Goal: Navigation & Orientation: Find specific page/section

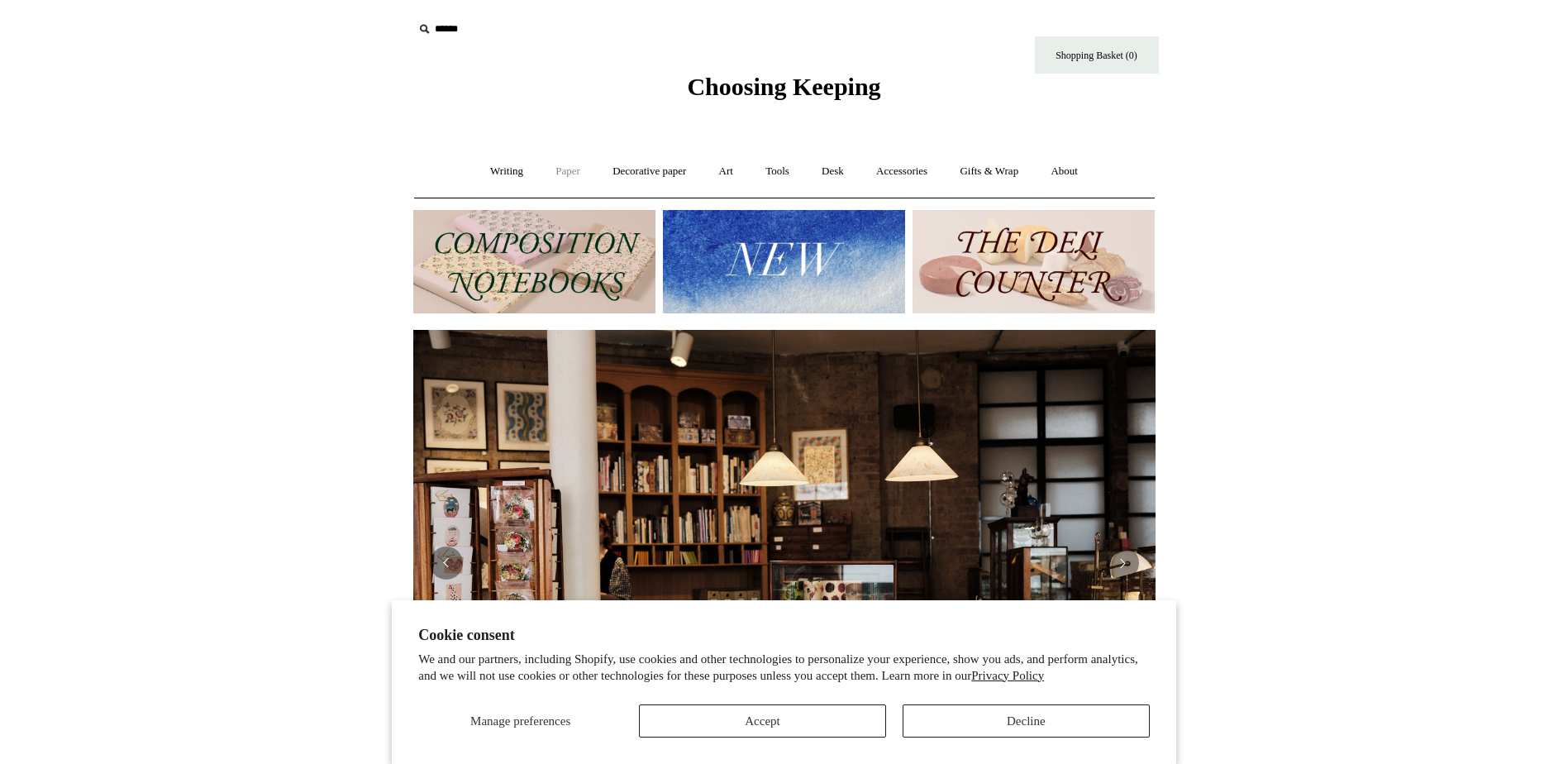
click at [556, 172] on link "Paper +" at bounding box center [568, 172] width 55 height 44
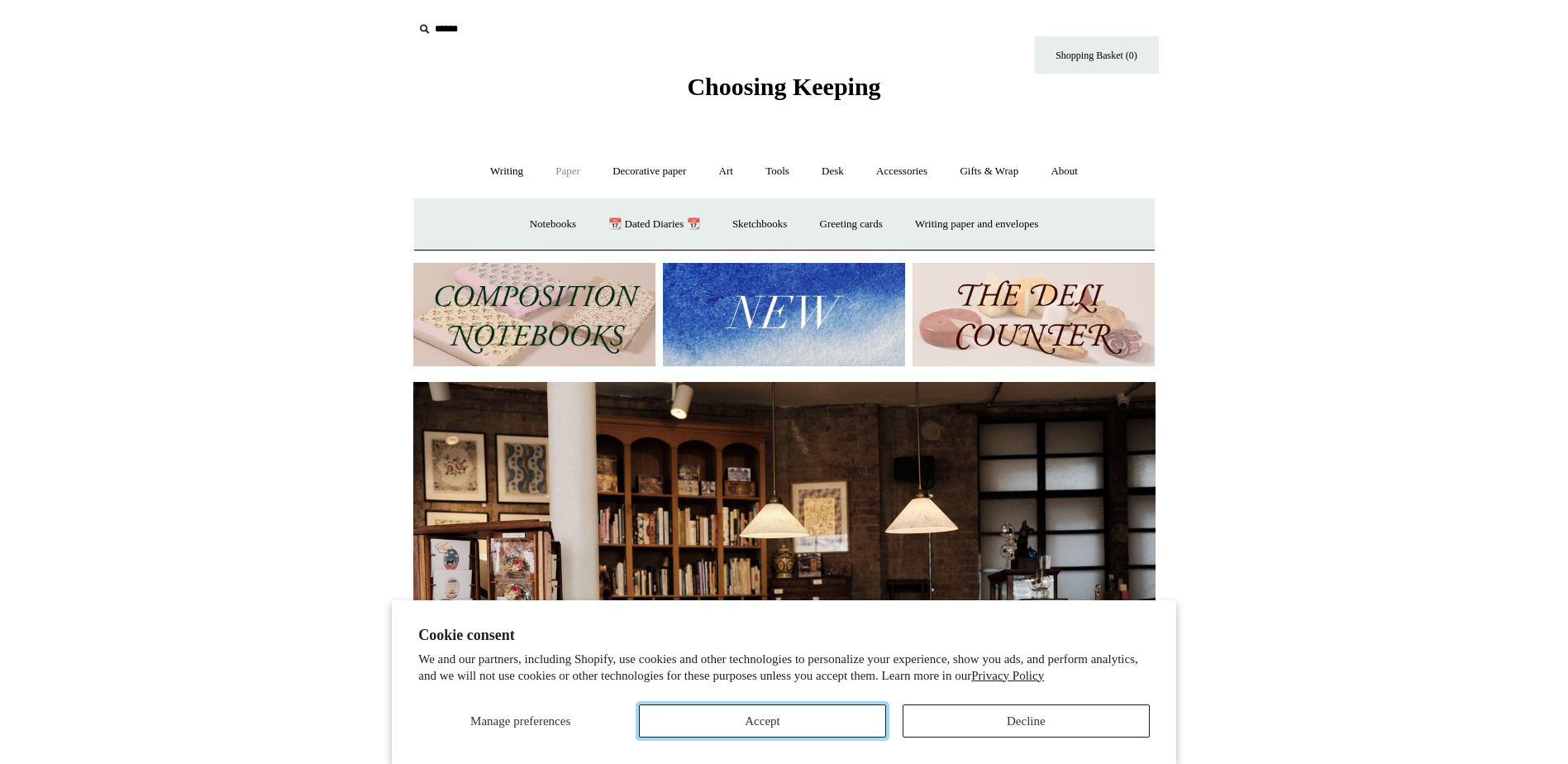
click at [852, 729] on button "Accept" at bounding box center [763, 720] width 247 height 33
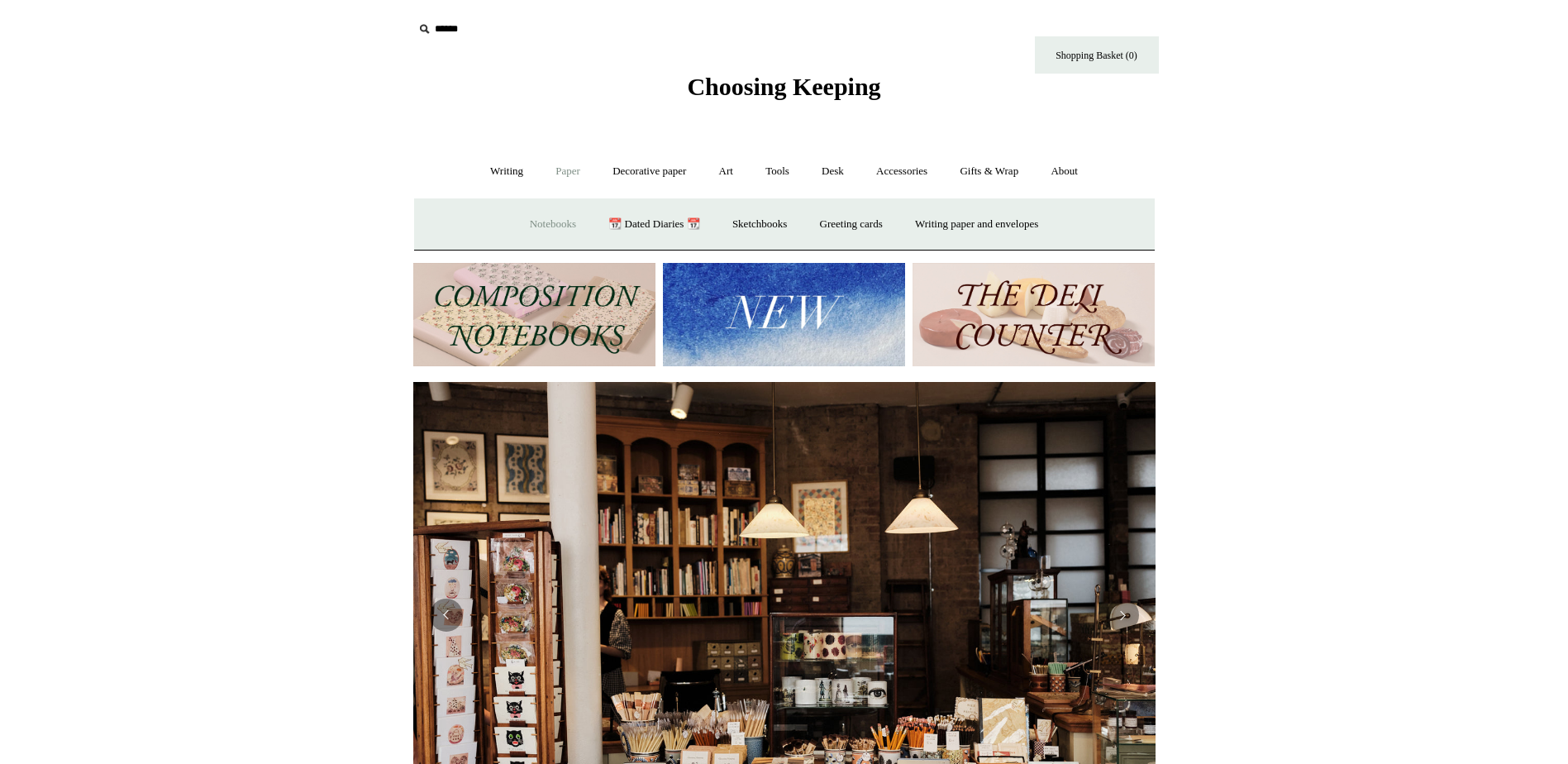
click at [558, 222] on link "Notebooks +" at bounding box center [553, 225] width 76 height 44
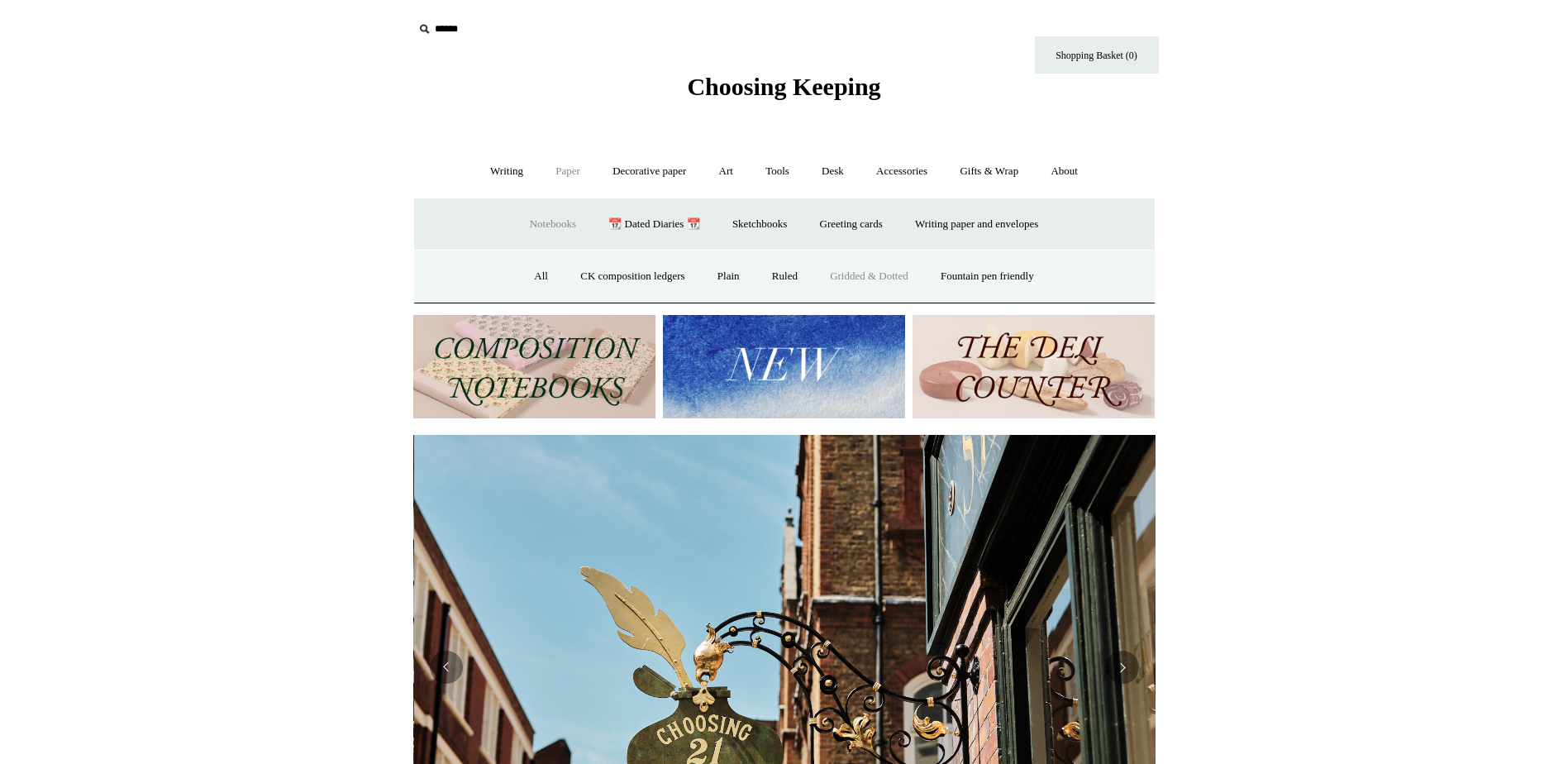
scroll to position [0, 742]
click at [786, 280] on link "Ruled" at bounding box center [785, 276] width 55 height 44
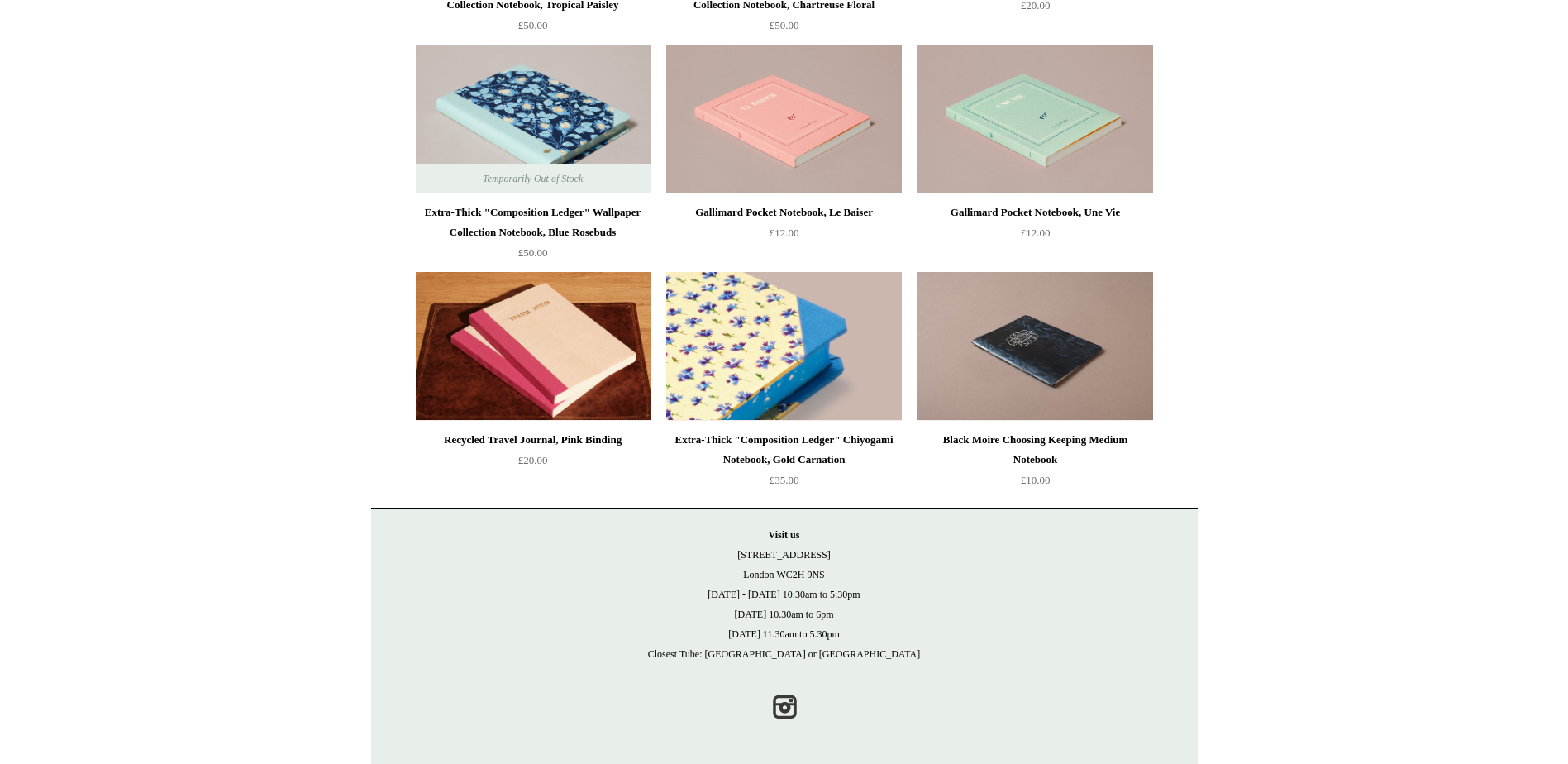
scroll to position [3356, 0]
